Goal: Find specific page/section: Find specific page/section

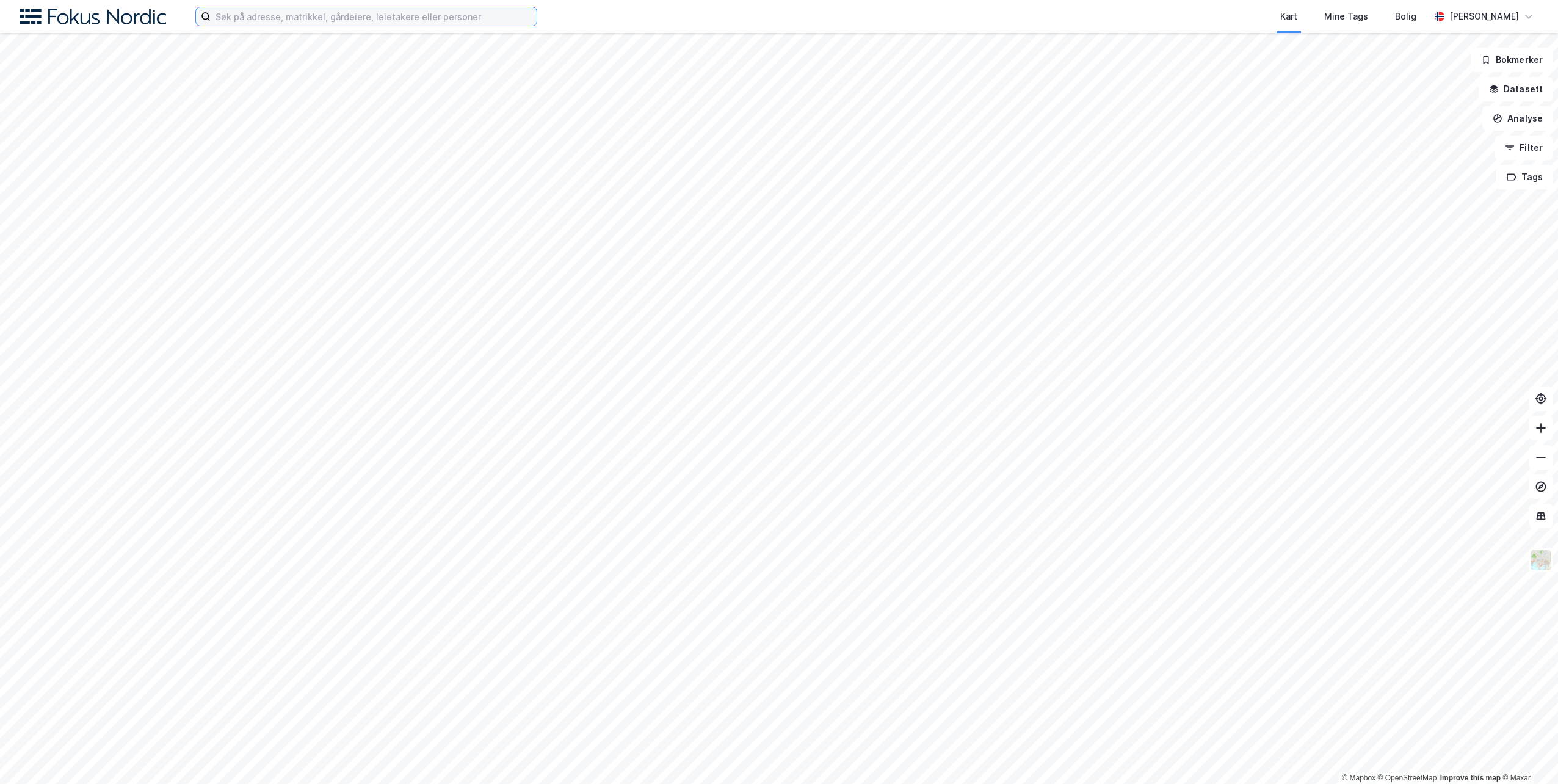
click at [328, 16] on input at bounding box center [374, 17] width 326 height 19
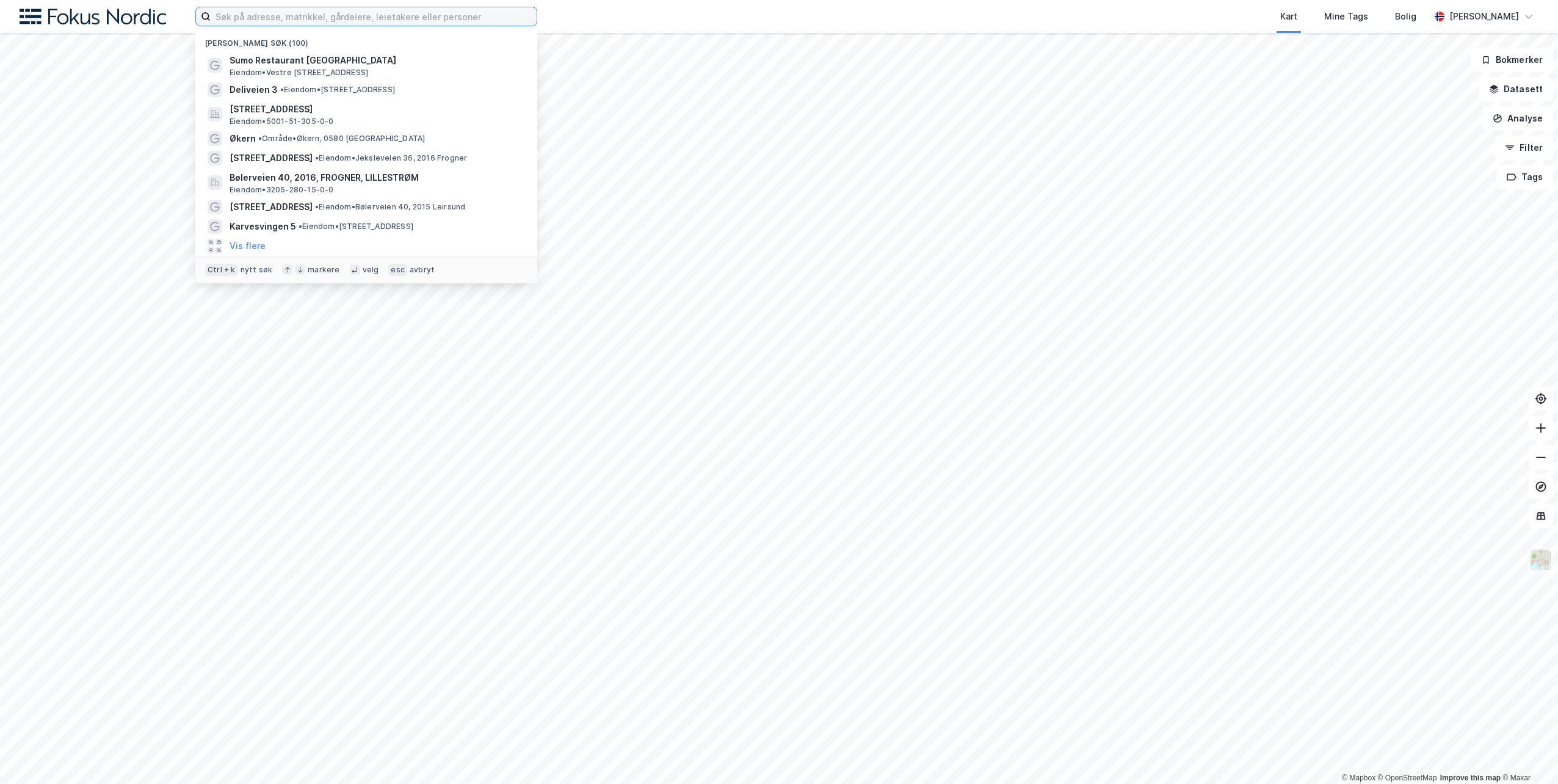
paste input "[STREET_ADDRESS]"
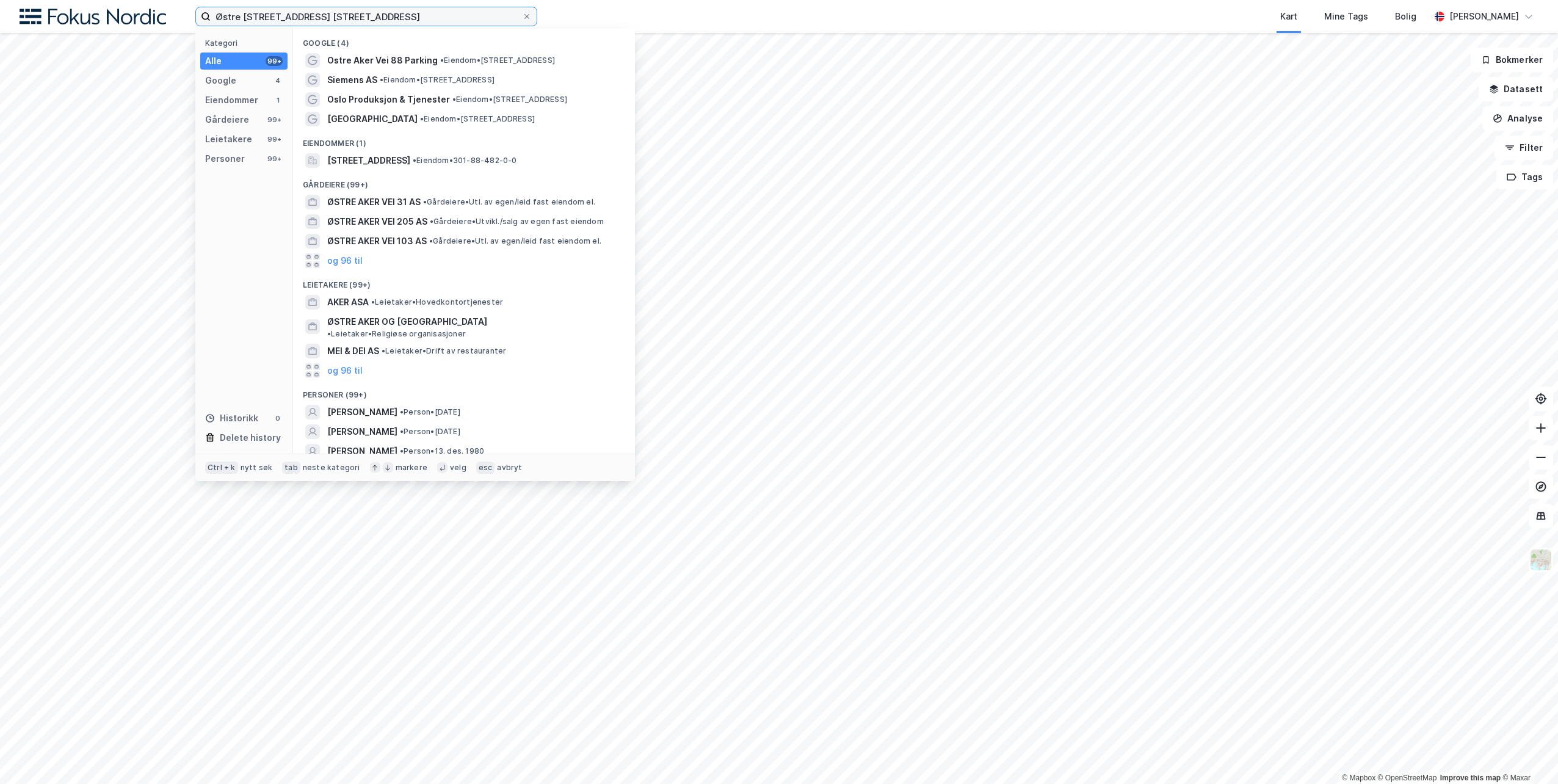
drag, startPoint x: 403, startPoint y: 15, endPoint x: 292, endPoint y: 18, distance: 111.0
click at [292, 18] on input "Østre [STREET_ADDRESS] [STREET_ADDRESS]" at bounding box center [366, 17] width 311 height 19
type input "[STREET_ADDRESS]"
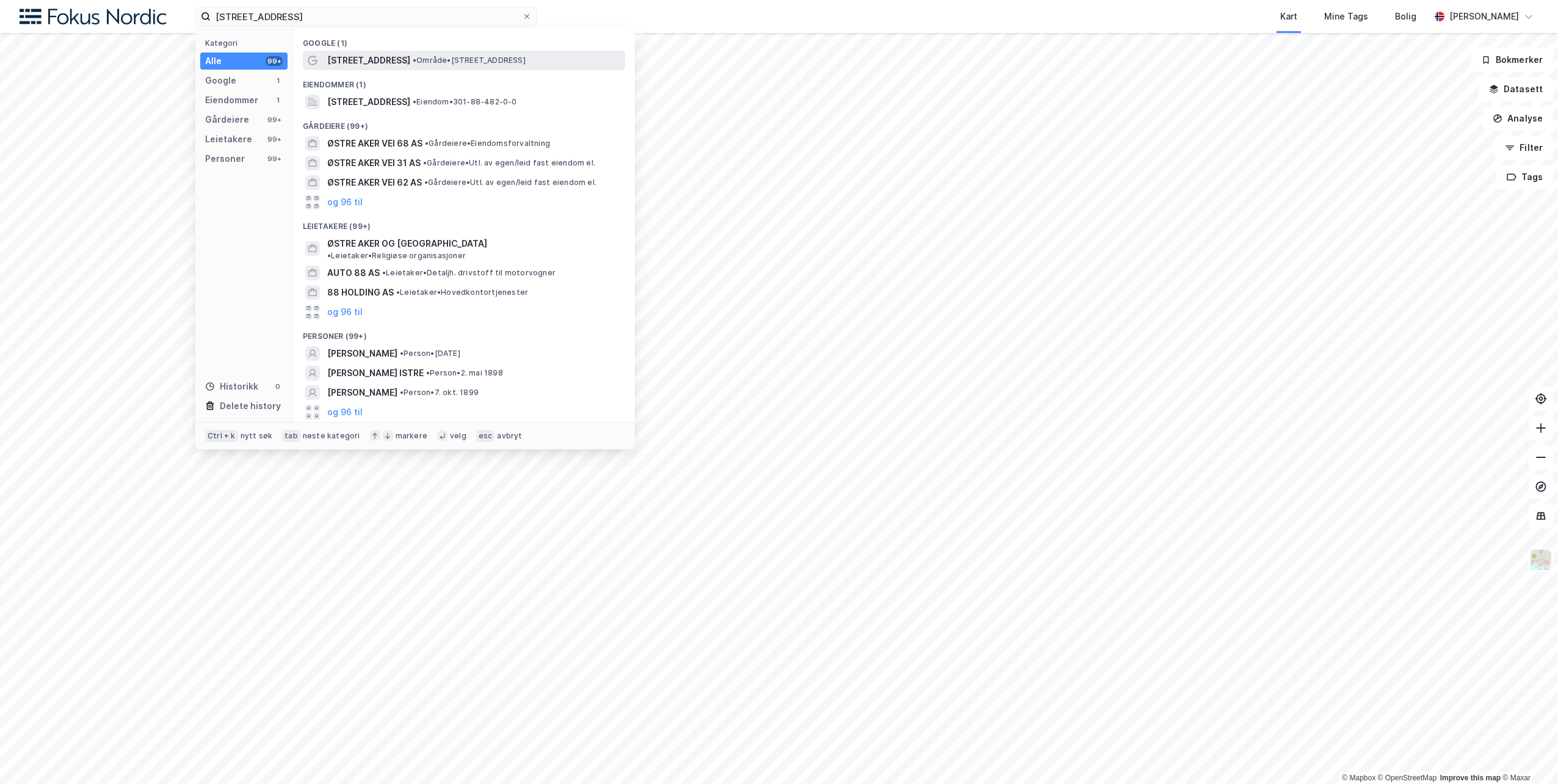
click at [370, 57] on span "[STREET_ADDRESS]" at bounding box center [369, 61] width 83 height 15
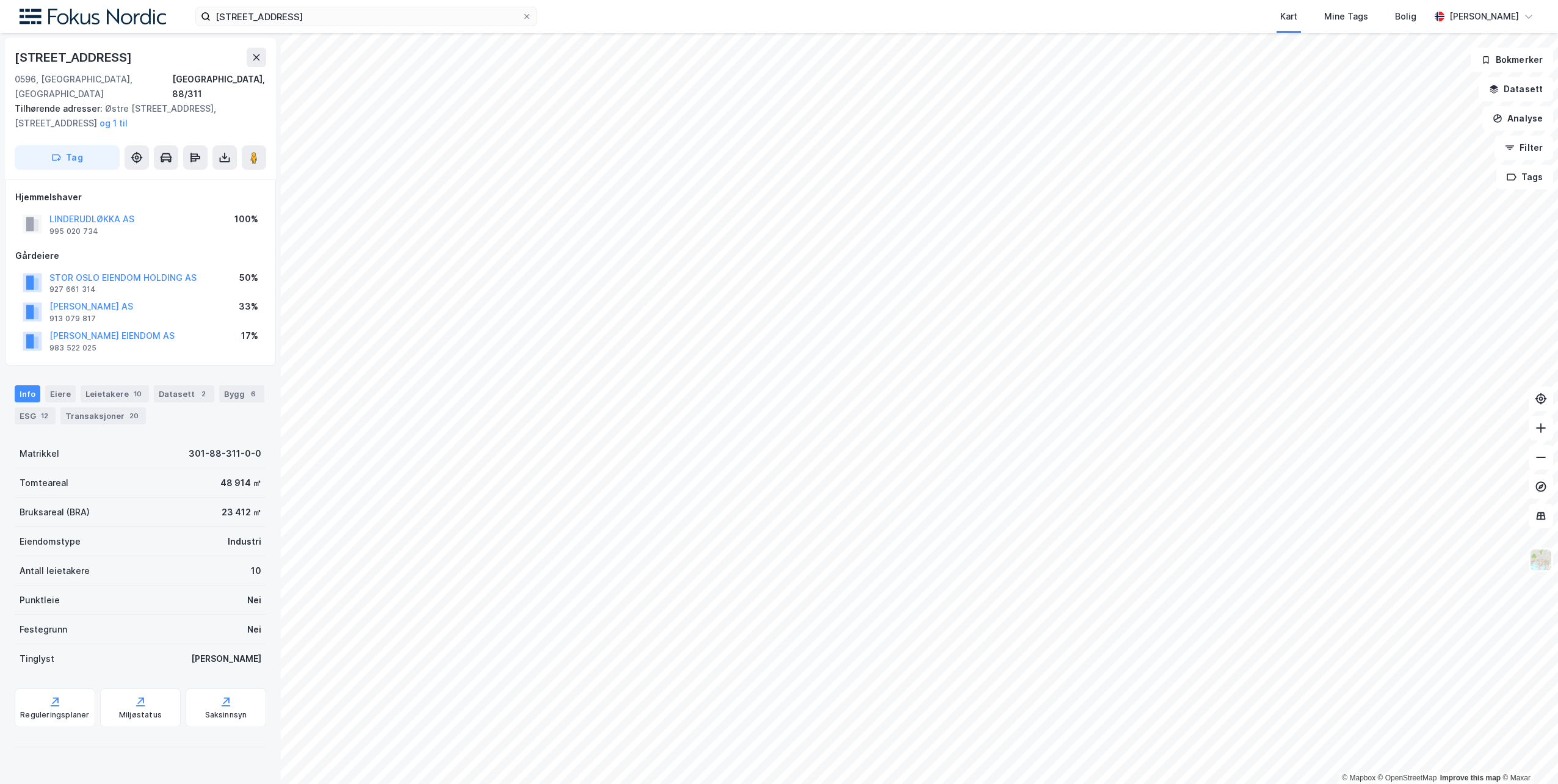
click at [552, 783] on html "Østre [STREET_ADDRESS] Kart Mine Tags Bolig [PERSON_NAME] © Mapbox © OpenStreet…" at bounding box center [779, 392] width 1558 height 784
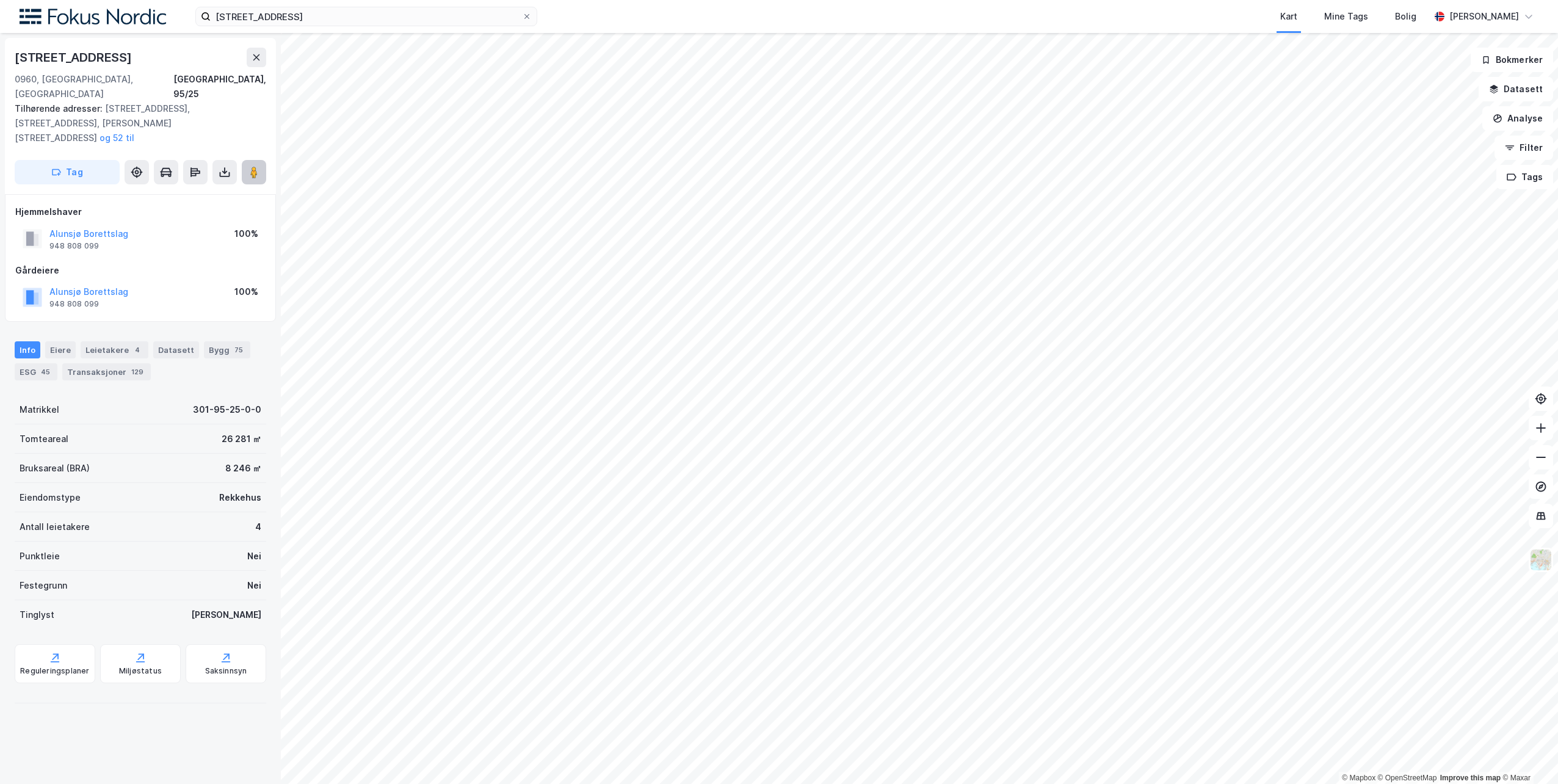
click at [254, 166] on image at bounding box center [254, 172] width 7 height 12
